Goal: Check status: Check status

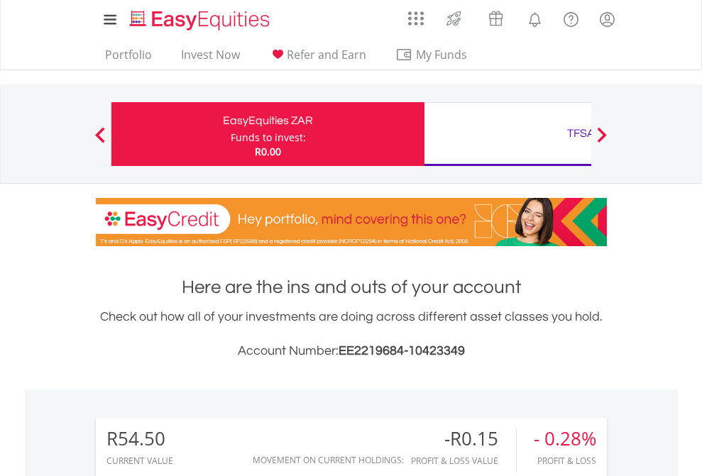
scroll to position [136, 223]
click at [231, 134] on div "Funds to invest:" at bounding box center [268, 138] width 75 height 14
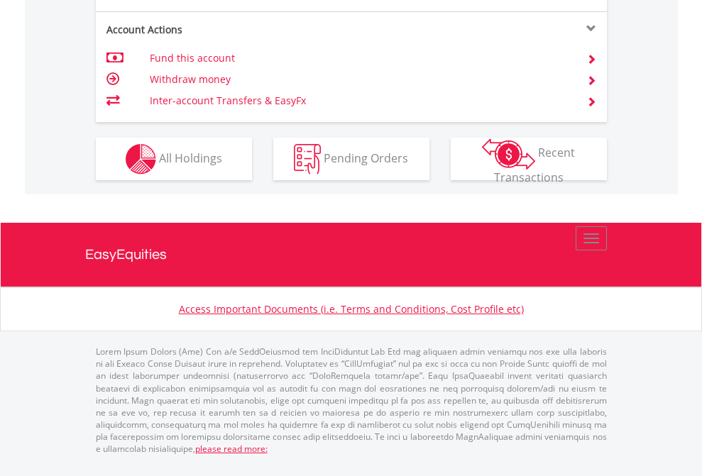
scroll to position [1389, 0]
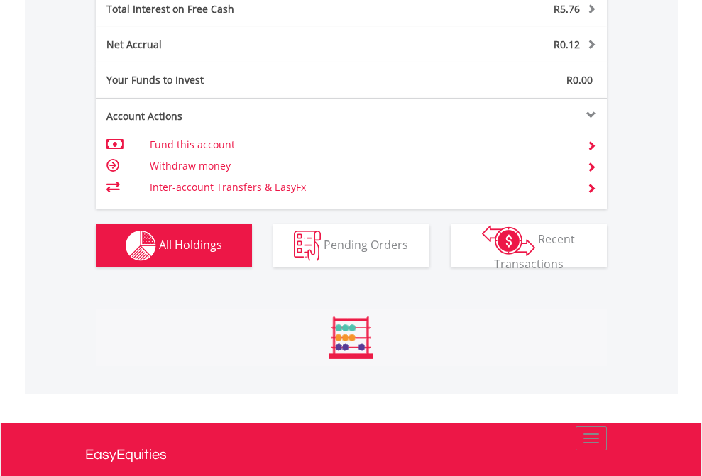
scroll to position [136, 223]
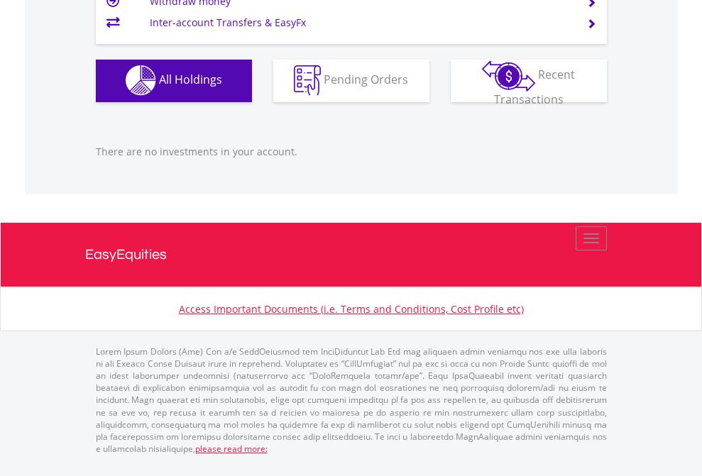
scroll to position [1405, 0]
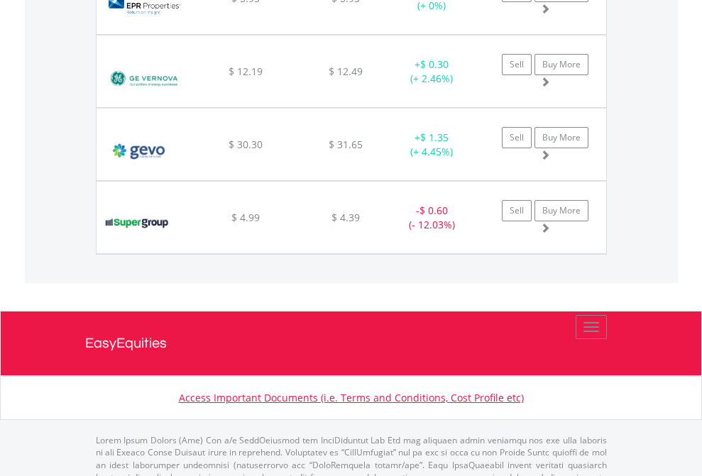
scroll to position [136, 223]
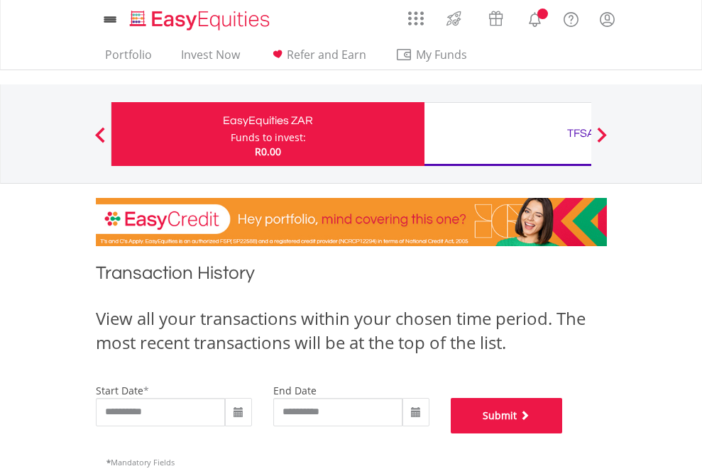
click at [563, 434] on button "Submit" at bounding box center [507, 415] width 112 height 35
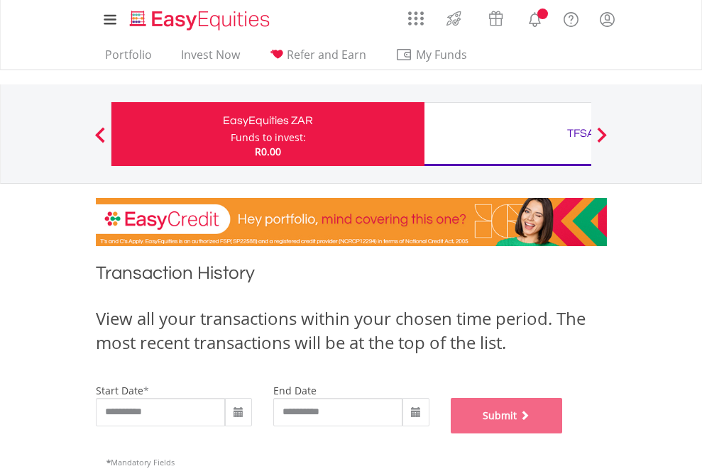
scroll to position [575, 0]
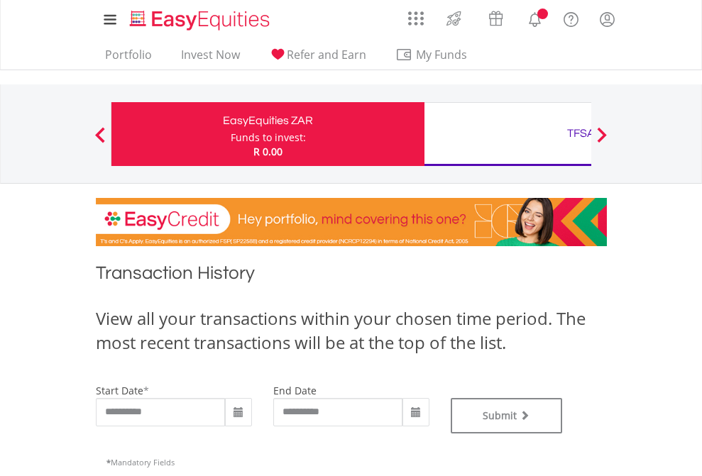
click at [507, 134] on div "TFSA" at bounding box center [581, 133] width 296 height 20
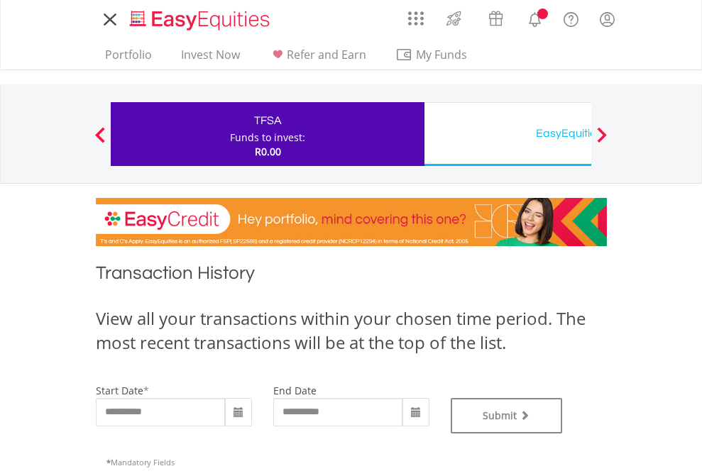
type input "**********"
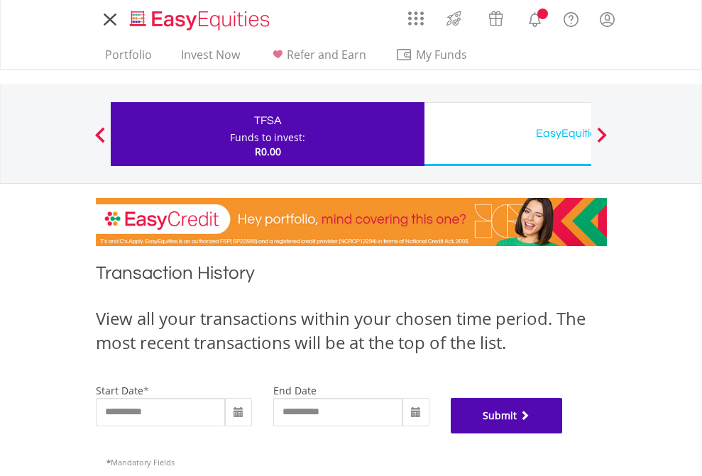
click at [563, 434] on button "Submit" at bounding box center [507, 415] width 112 height 35
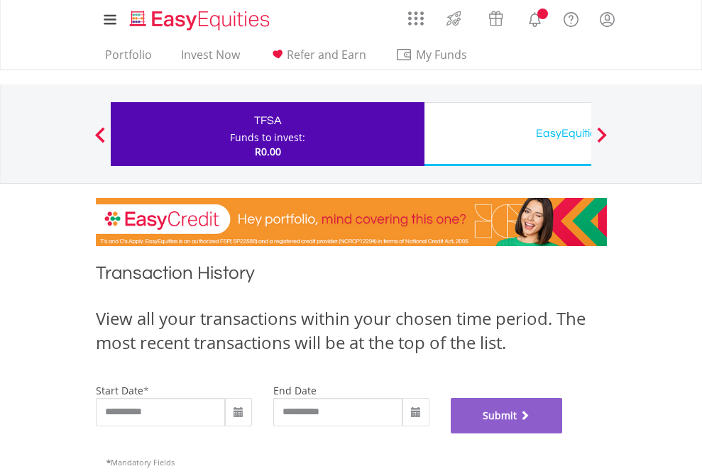
scroll to position [575, 0]
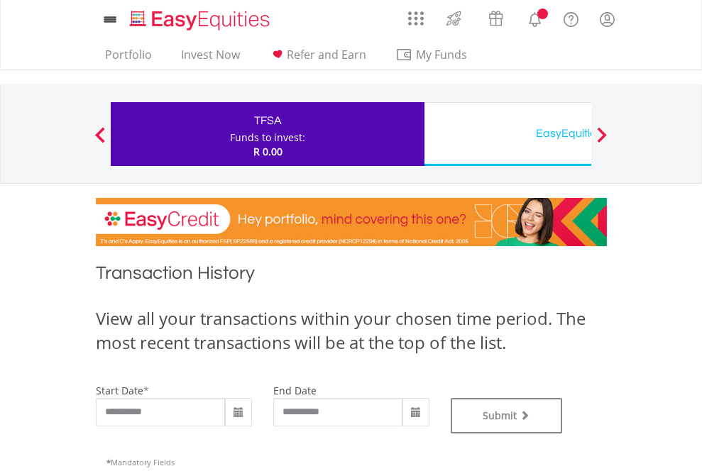
click at [507, 134] on div "EasyEquities USD" at bounding box center [581, 133] width 296 height 20
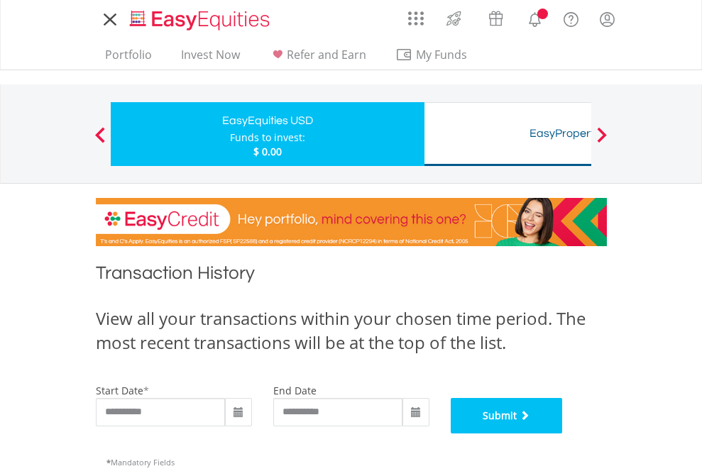
click at [563, 434] on button "Submit" at bounding box center [507, 415] width 112 height 35
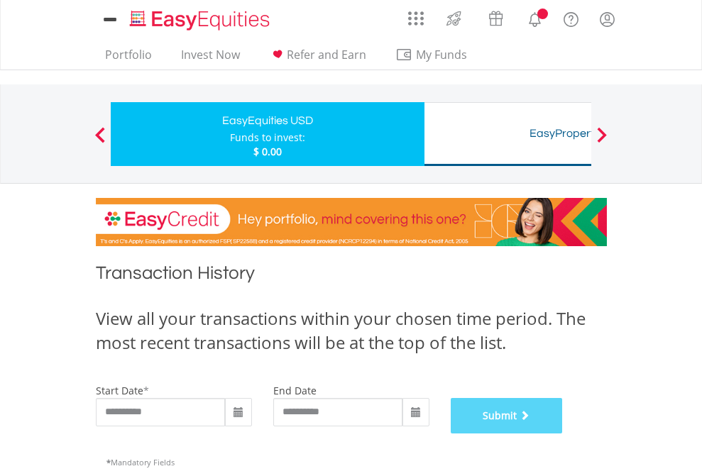
scroll to position [575, 0]
